Goal: Find specific page/section: Find specific page/section

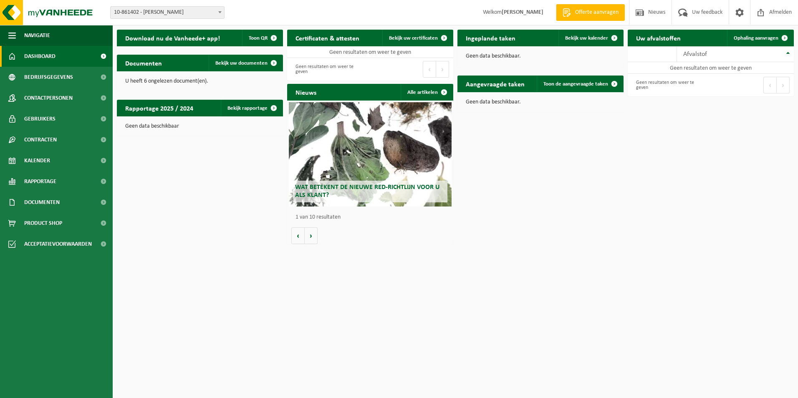
click at [195, 20] on div "Vestiging: 10-861402 - PIETERS RUDY - ZWEVEZELE 10-907604 - RKP EN ZONEN - ZWEV…" at bounding box center [399, 12] width 798 height 25
click at [194, 12] on span "10-861402 - [PERSON_NAME]" at bounding box center [167, 13] width 113 height 12
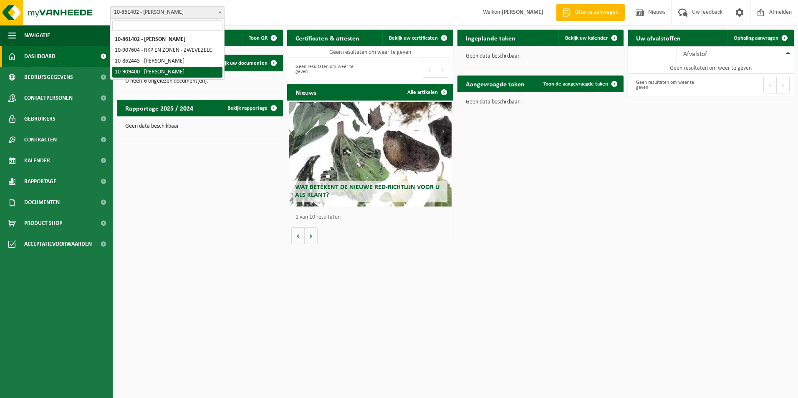
select select "124052"
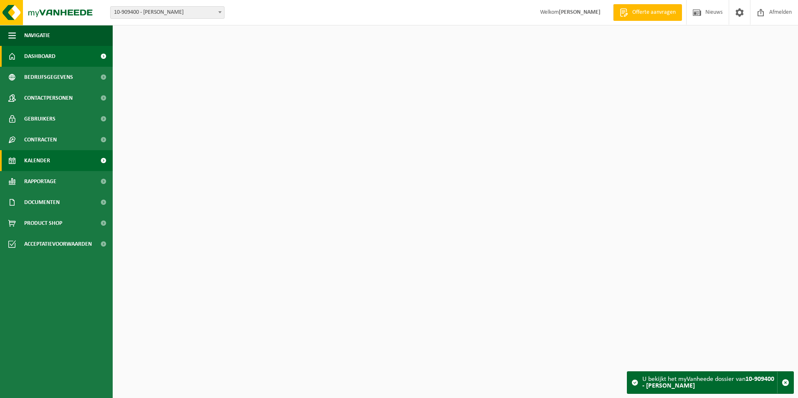
click at [42, 160] on span "Kalender" at bounding box center [37, 160] width 26 height 21
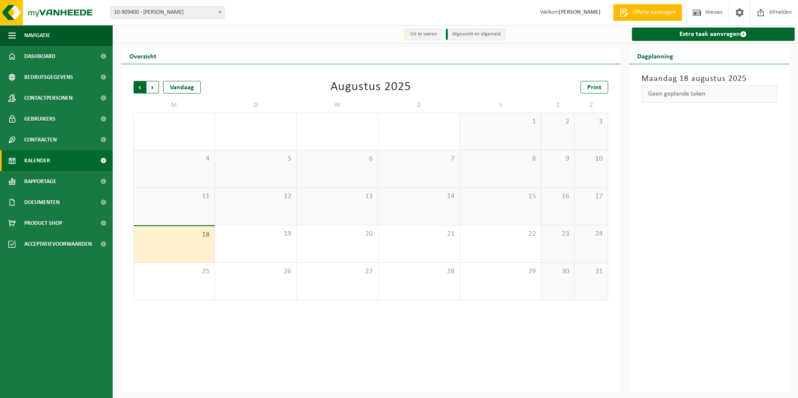
click at [157, 87] on span "Volgende" at bounding box center [152, 87] width 13 height 13
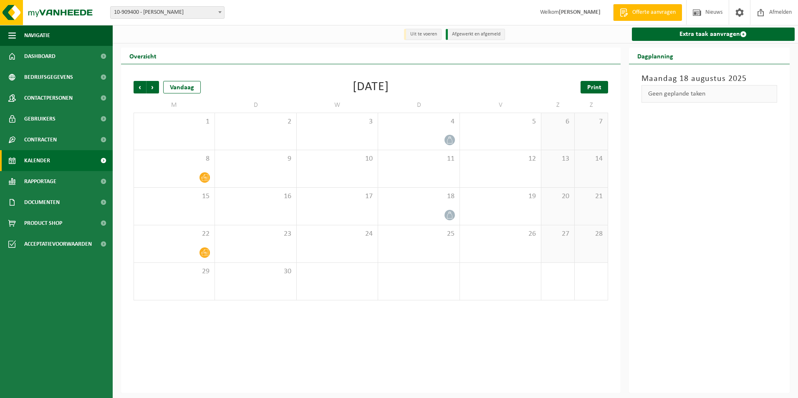
click at [601, 89] on span "Print" at bounding box center [594, 87] width 14 height 7
